Goal: Find specific page/section: Find specific page/section

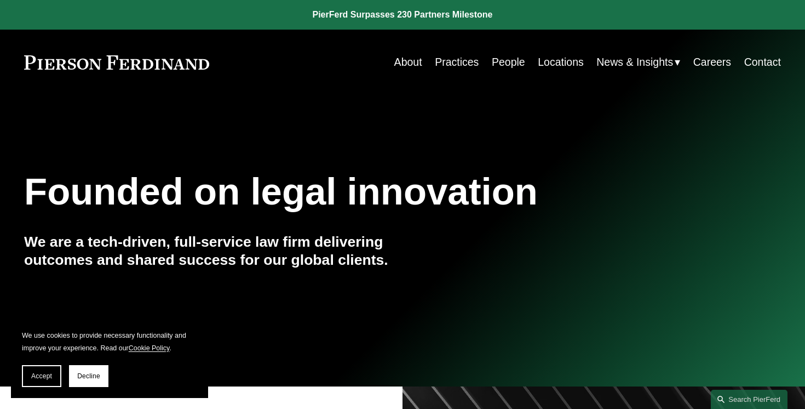
click at [713, 61] on link "Careers" at bounding box center [713, 61] width 38 height 21
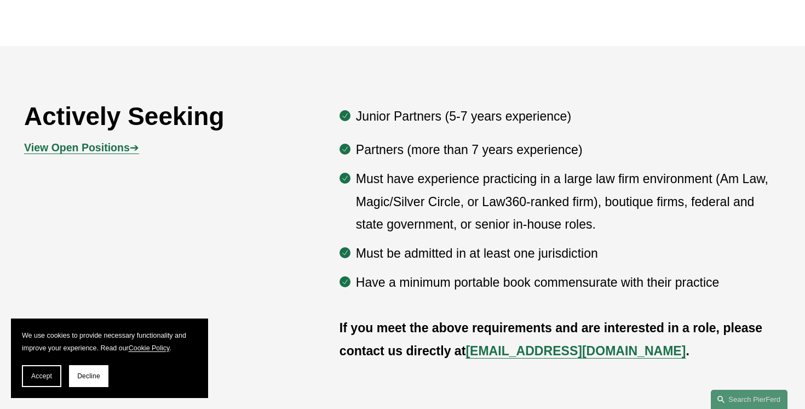
scroll to position [519, 0]
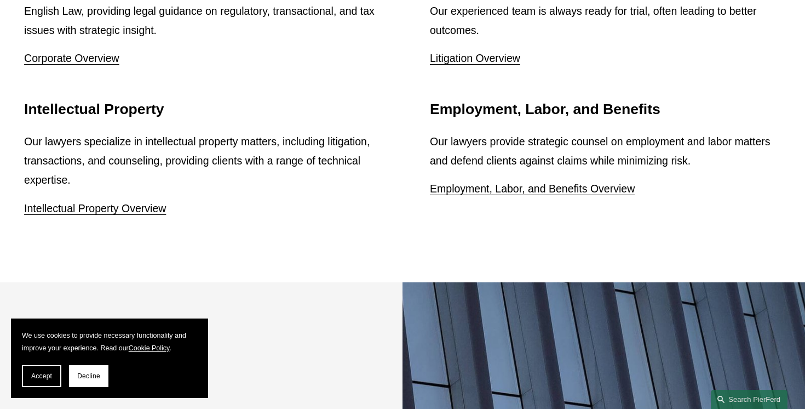
scroll to position [1993, 0]
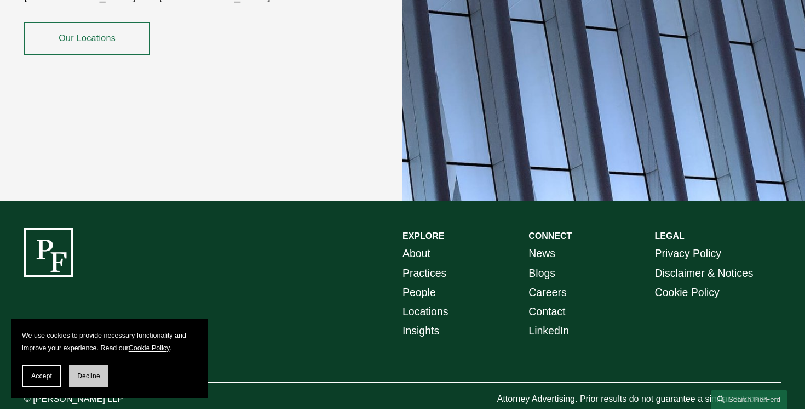
click at [91, 370] on button "Decline" at bounding box center [88, 376] width 39 height 22
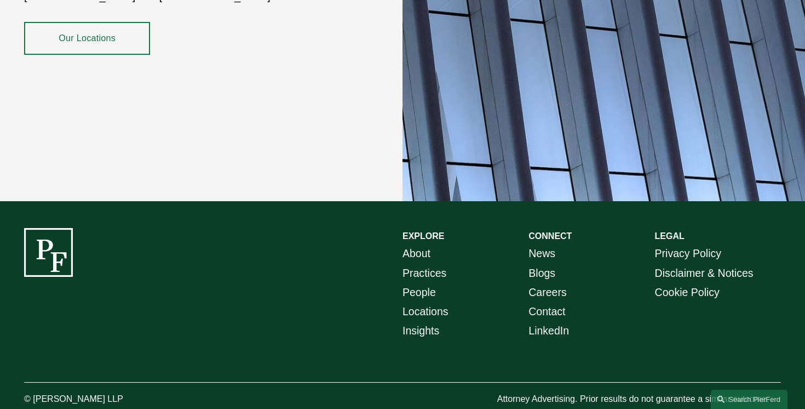
click at [431, 302] on link "Locations" at bounding box center [426, 311] width 46 height 19
click at [433, 302] on link "Locations" at bounding box center [426, 311] width 46 height 19
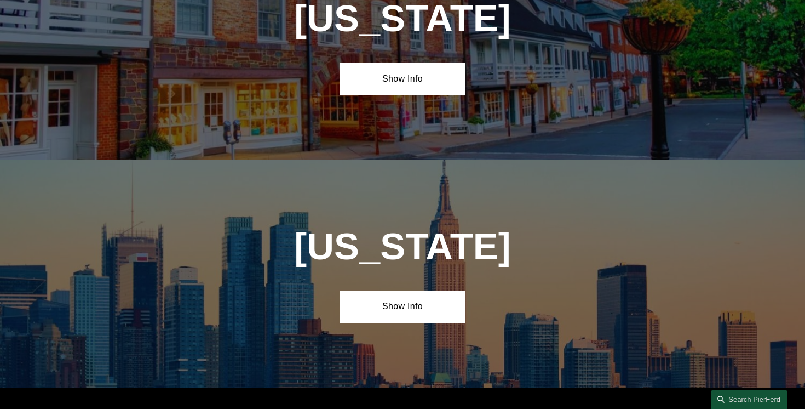
scroll to position [2679, 0]
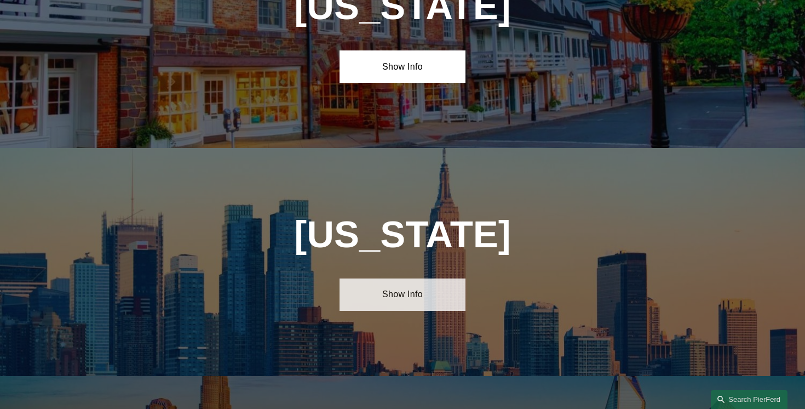
click at [417, 278] on link "Show Info" at bounding box center [403, 294] width 126 height 32
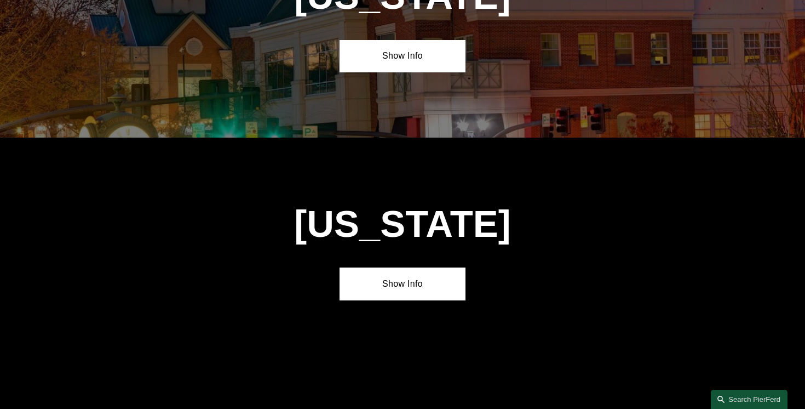
scroll to position [4842, 0]
